Goal: Transaction & Acquisition: Purchase product/service

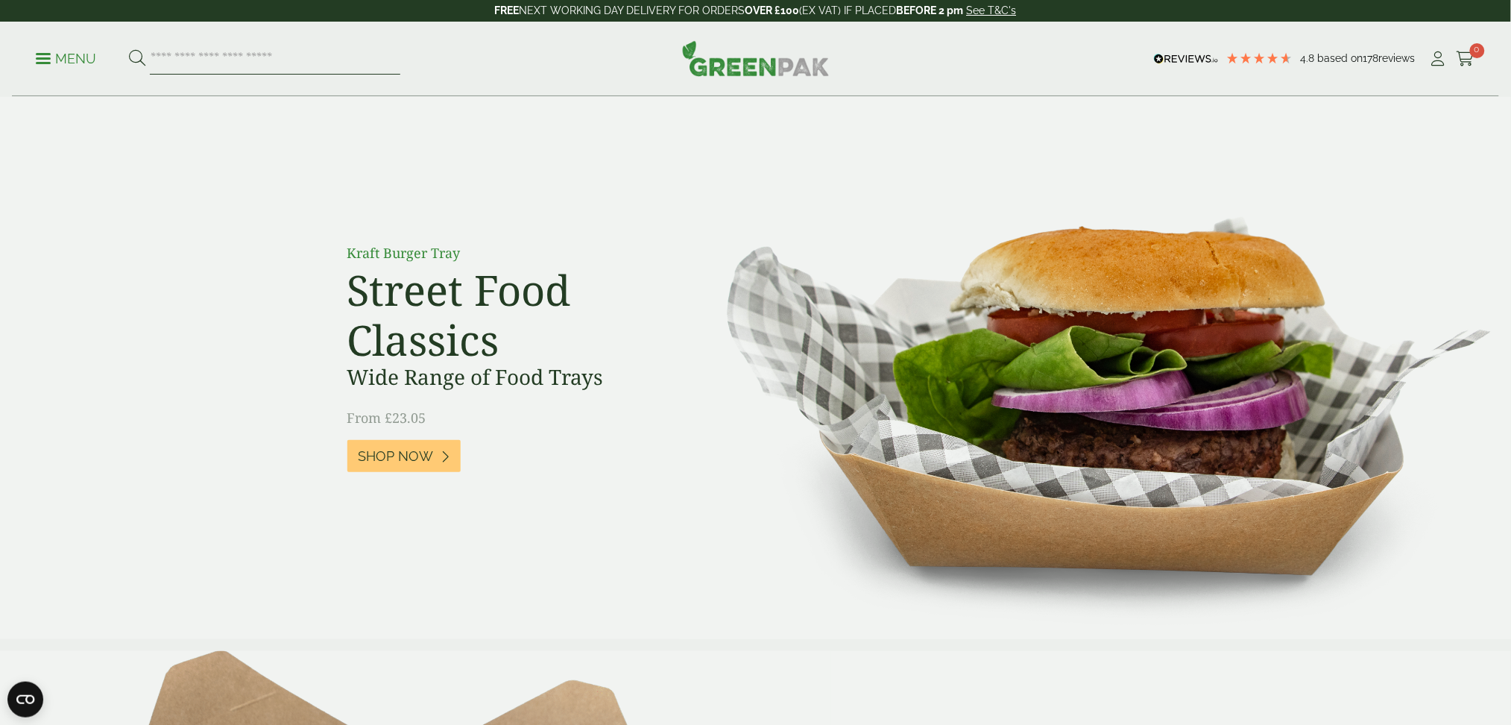
click at [197, 61] on input "search" at bounding box center [275, 58] width 251 height 31
type input "**********"
click at [129, 49] on button at bounding box center [137, 58] width 16 height 19
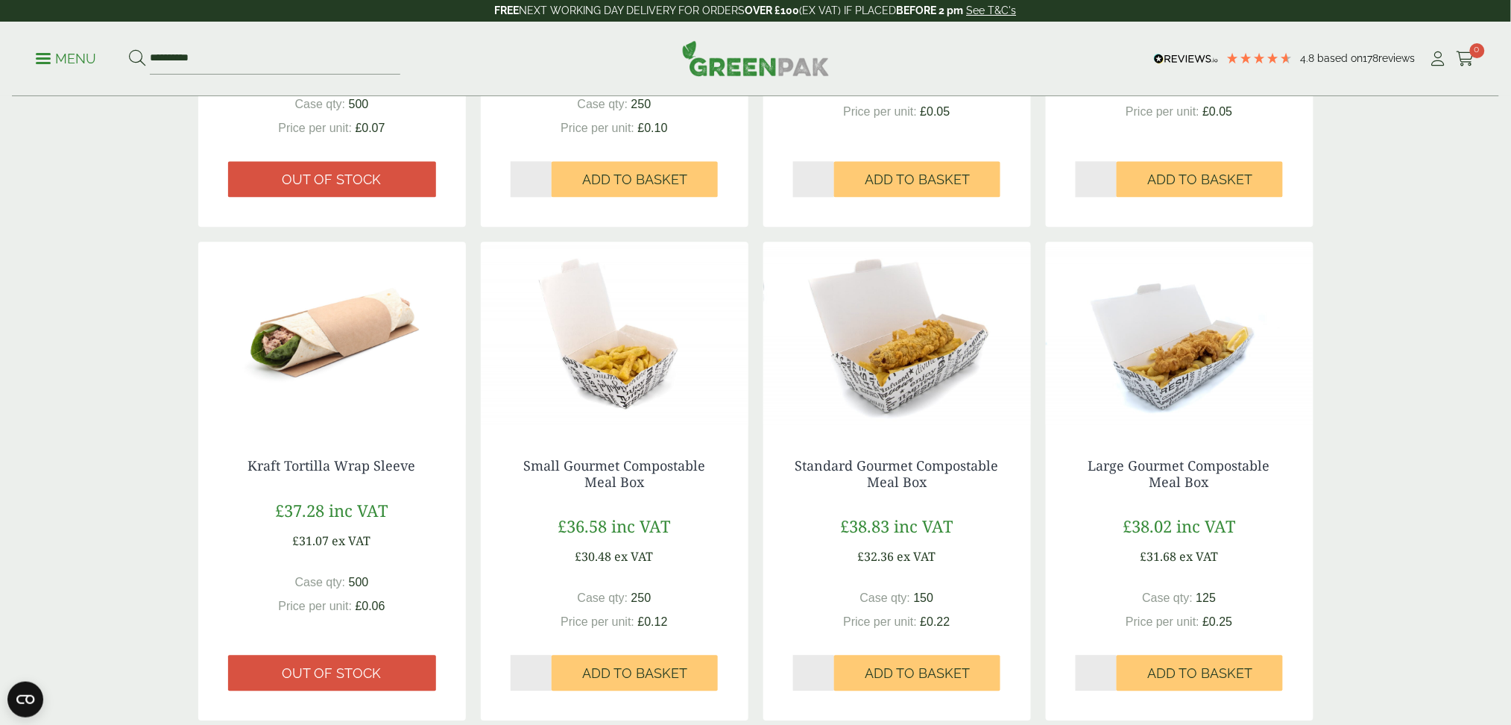
scroll to position [1292, 0]
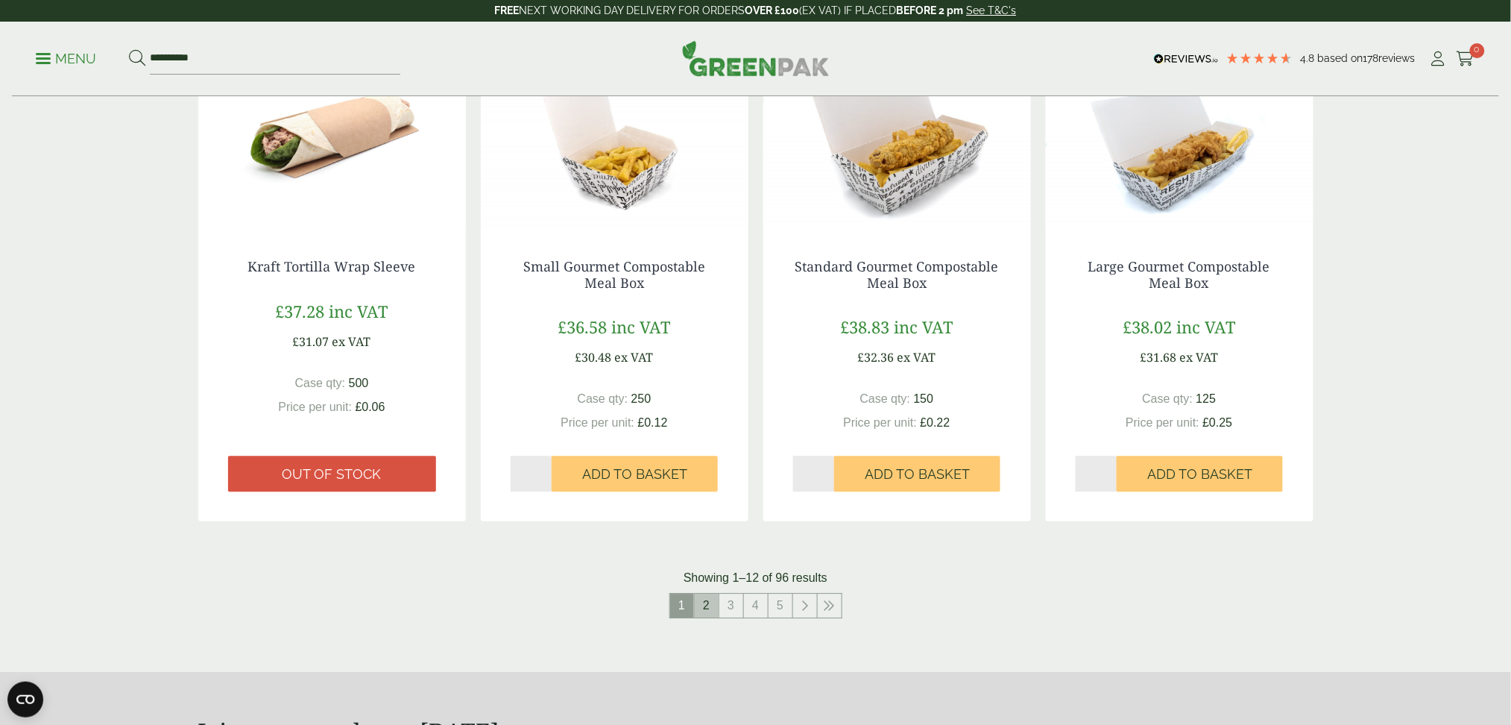
click at [706, 606] on link "2" at bounding box center [707, 605] width 24 height 24
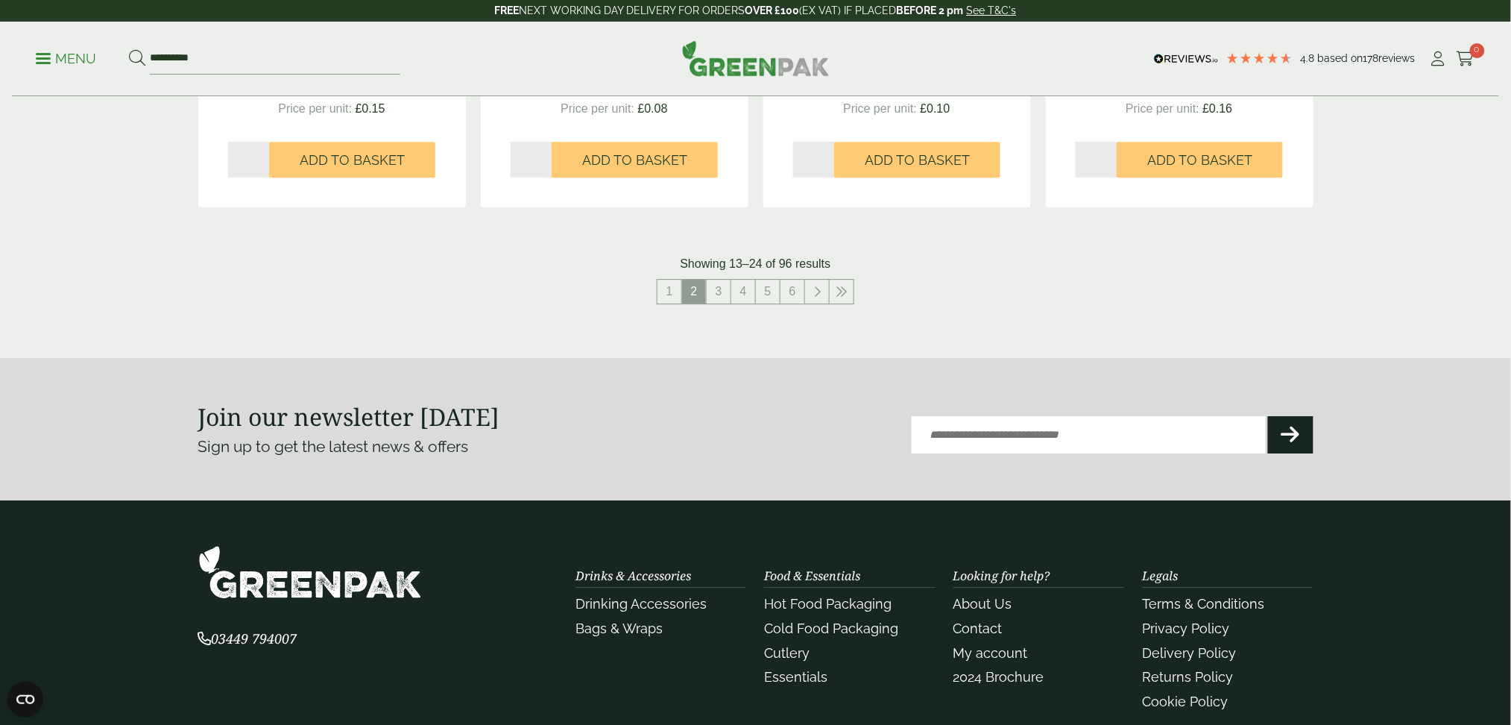
scroll to position [1765, 0]
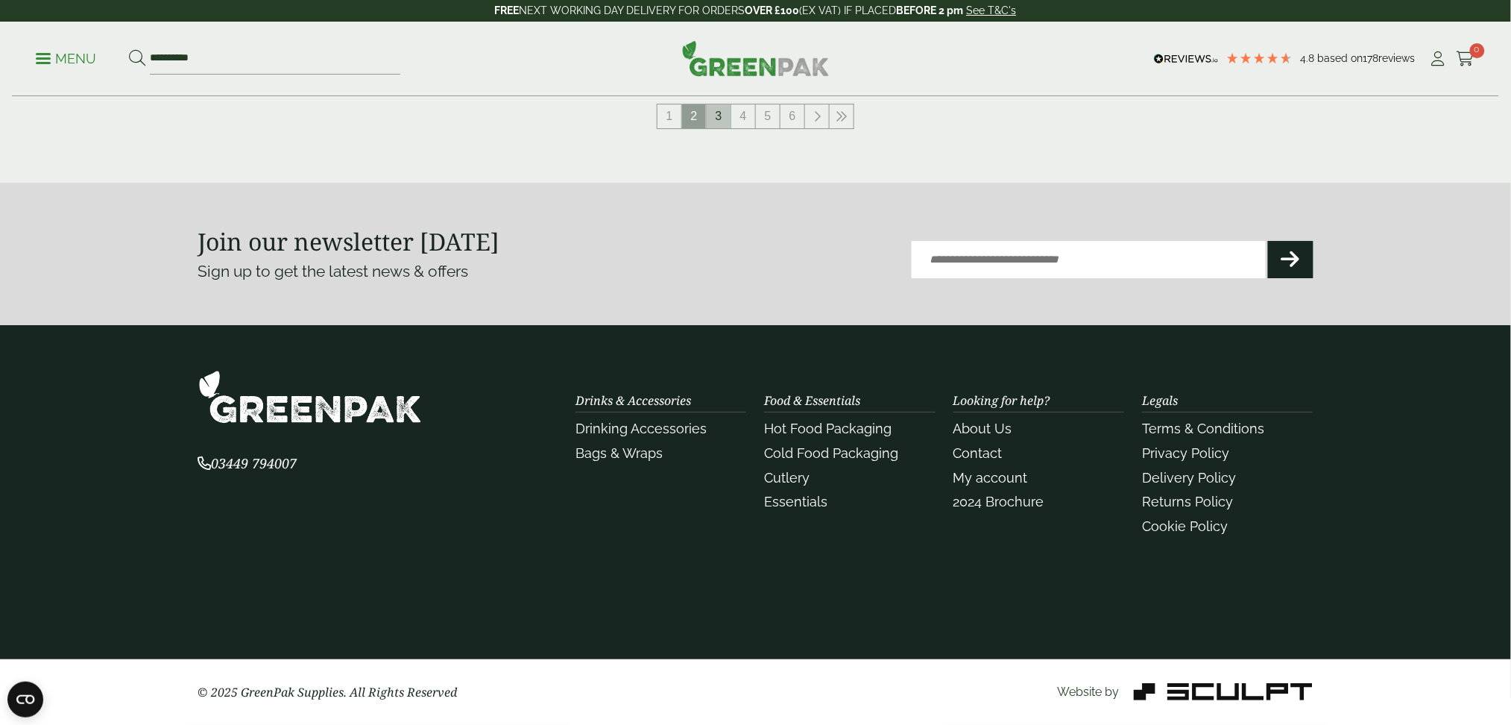
click at [722, 110] on link "3" at bounding box center [719, 116] width 24 height 24
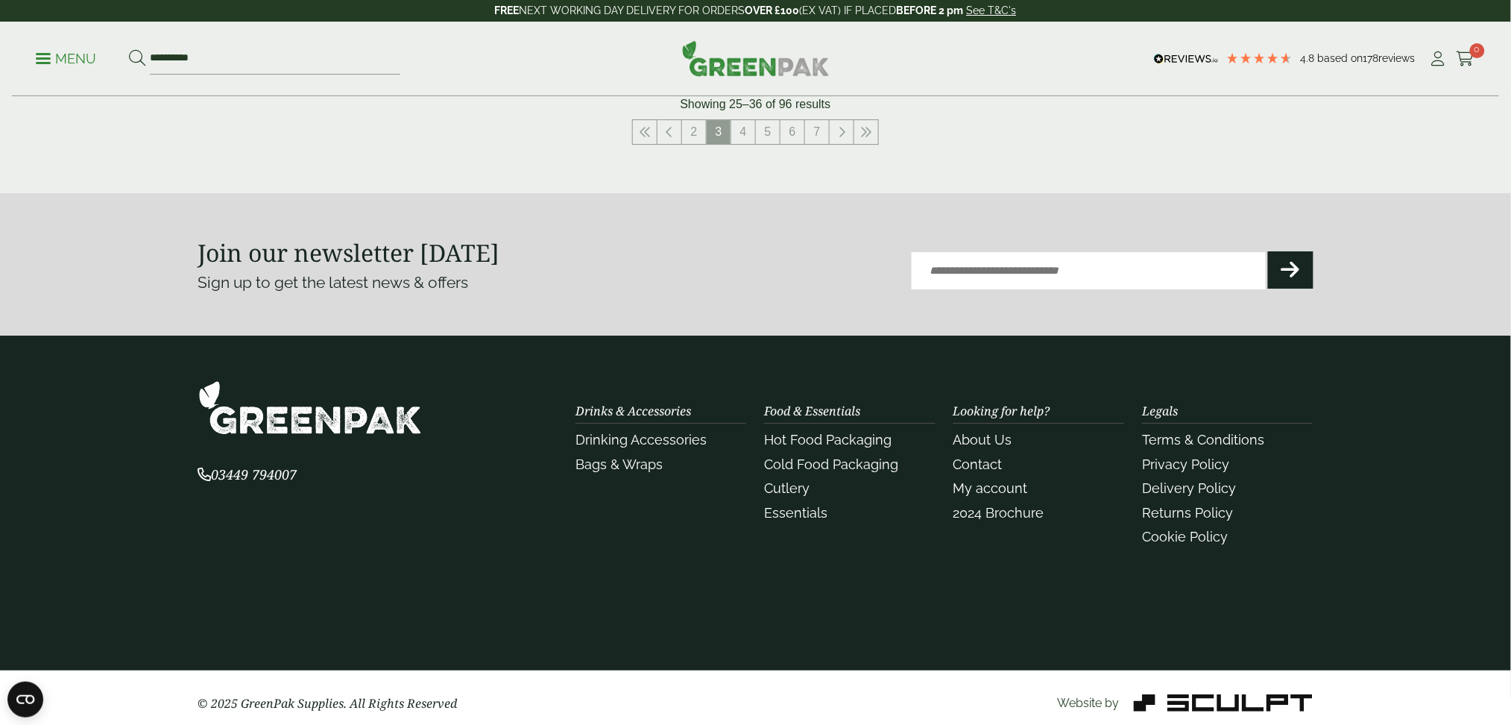
scroll to position [1268, 0]
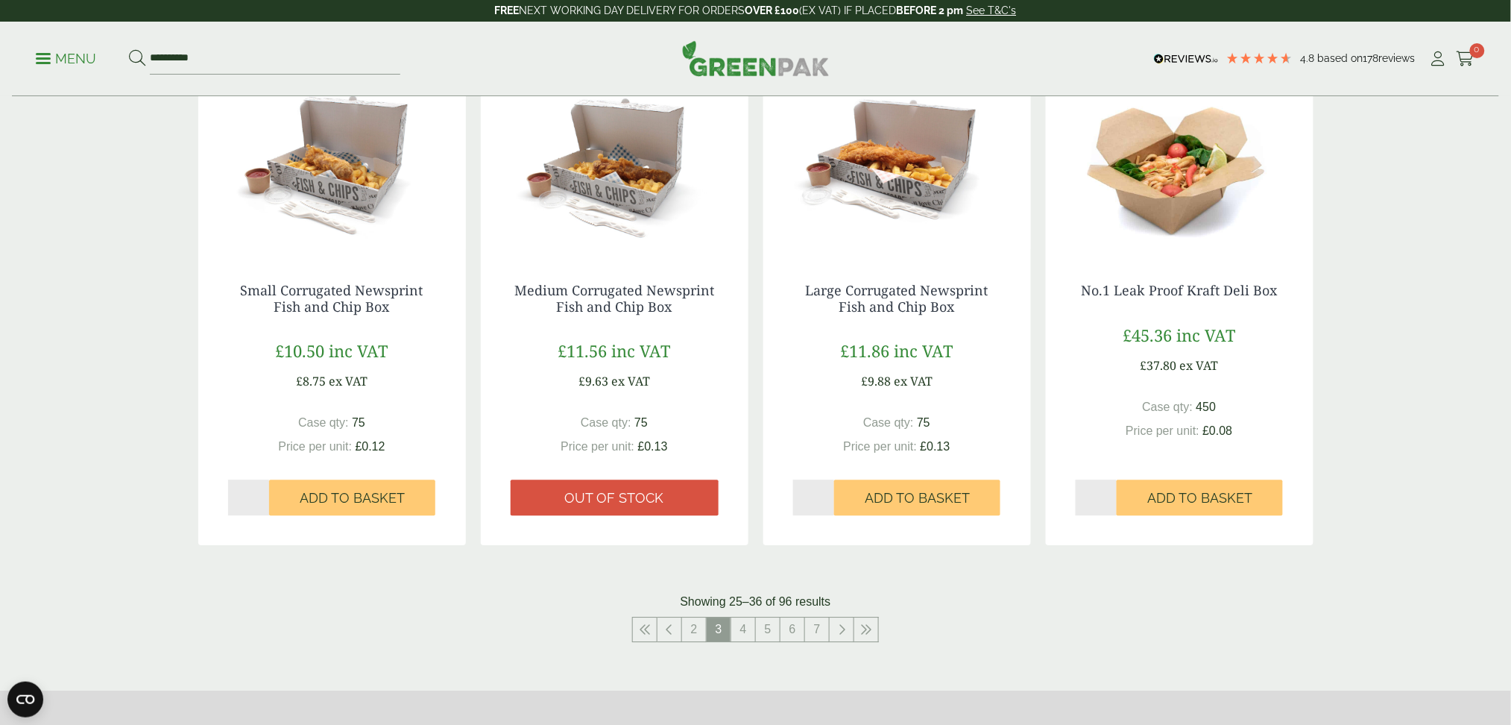
click at [903, 190] on img at bounding box center [897, 159] width 268 height 186
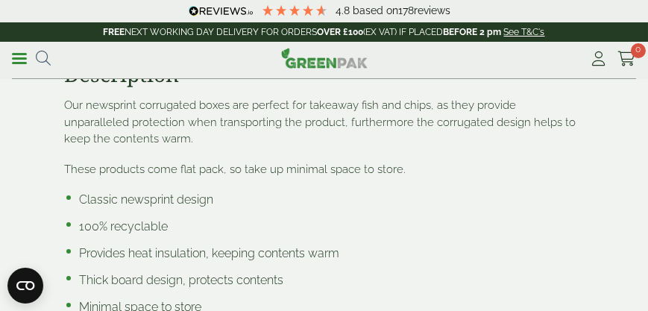
scroll to position [2524, 0]
